Goal: Find specific page/section: Find specific page/section

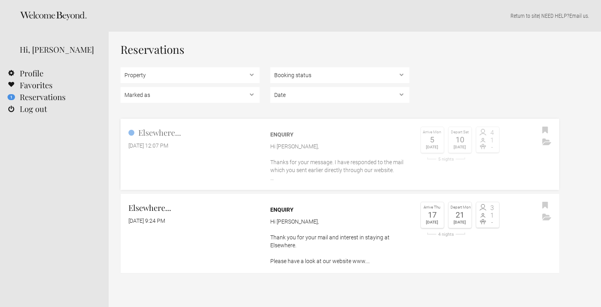
click at [223, 152] on link "Elsewhere... [DATE] 12:07 PM Enquiry Hi [PERSON_NAME], Thanks for your message.…" at bounding box center [339, 153] width 438 height 71
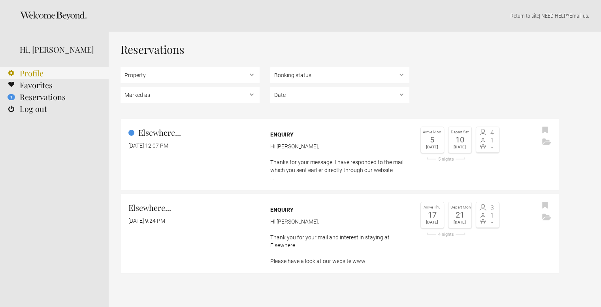
click at [28, 77] on link "Profile" at bounding box center [54, 73] width 109 height 12
click at [43, 59] on div "Hi, [PERSON_NAME]" at bounding box center [54, 50] width 109 height 36
click at [60, 11] on div at bounding box center [54, 16] width 109 height 32
